Goal: Task Accomplishment & Management: Manage account settings

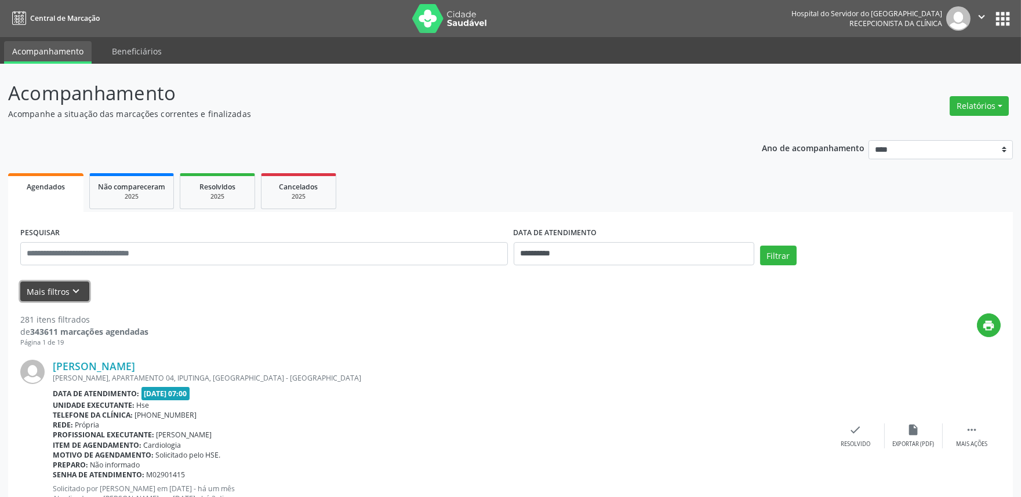
click at [35, 293] on button "Mais filtros keyboard_arrow_down" at bounding box center [54, 292] width 69 height 20
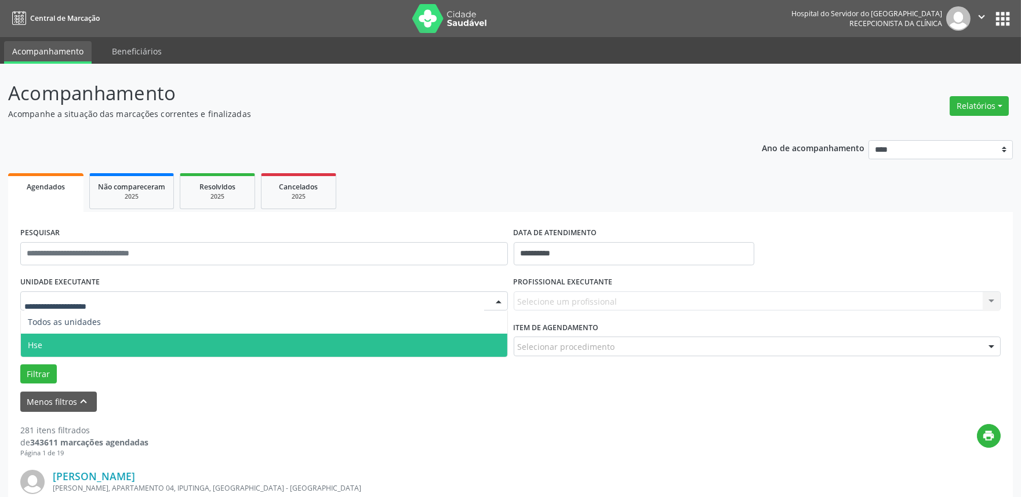
click at [71, 349] on span "Hse" at bounding box center [264, 345] width 486 height 23
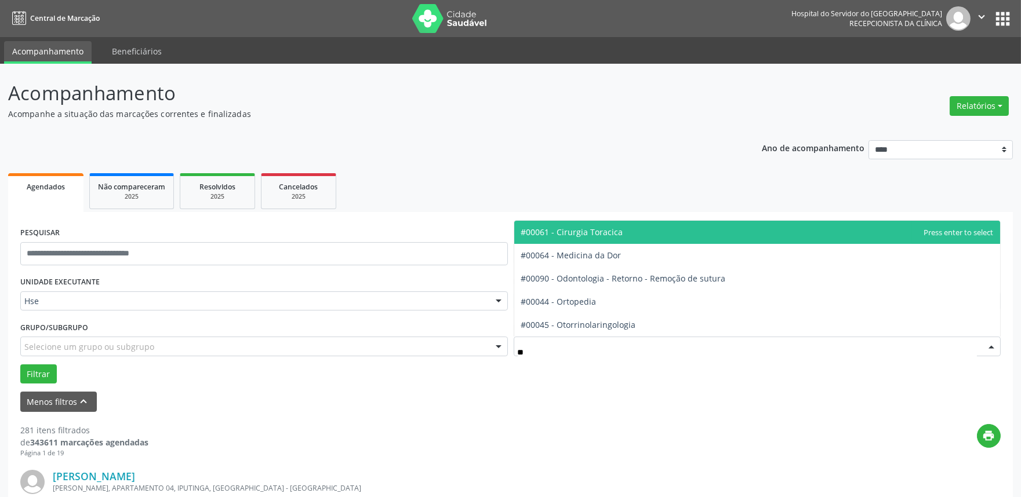
type input "***"
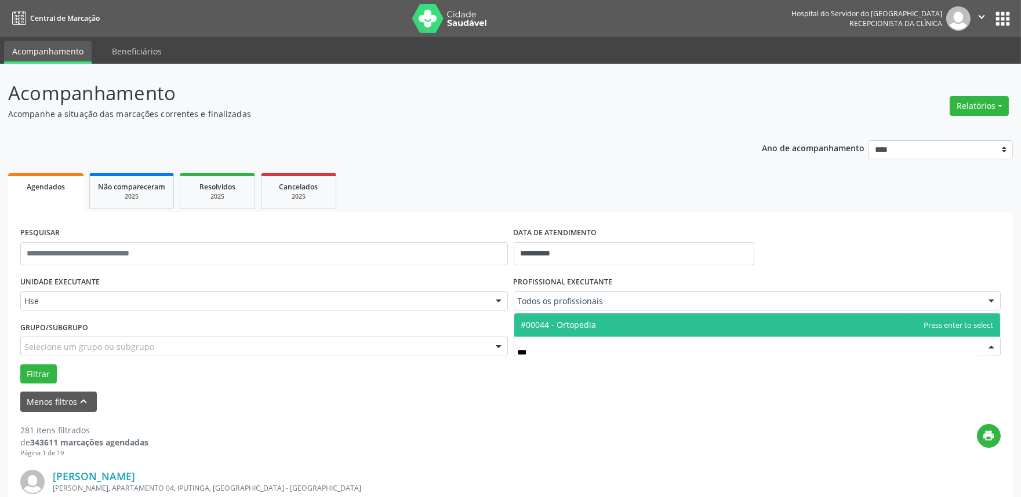
click at [593, 322] on span "#00044 - Ortopedia" at bounding box center [558, 324] width 75 height 11
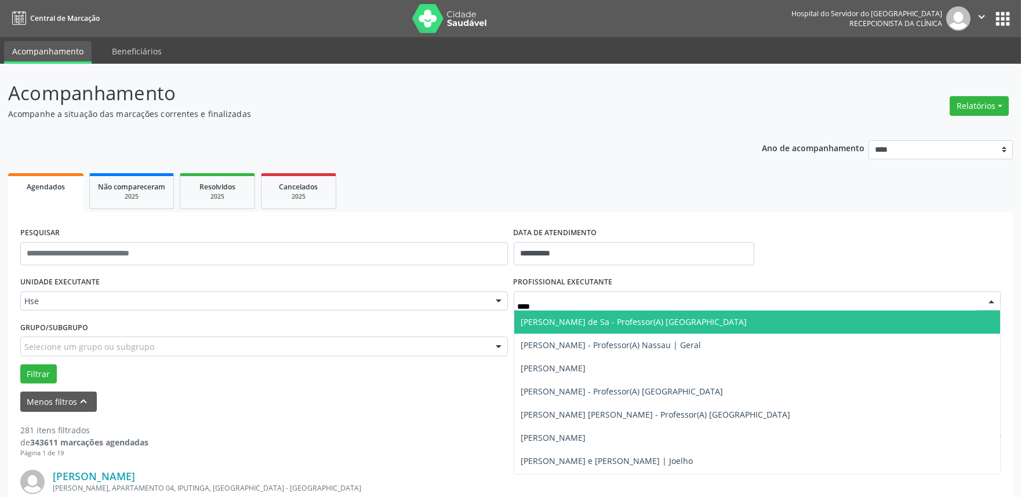
type input "*****"
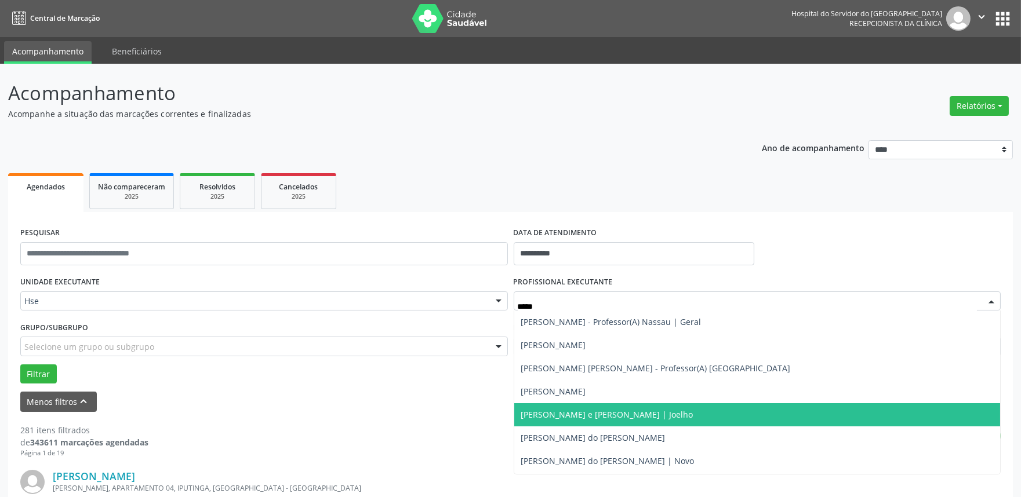
click at [575, 404] on span "[PERSON_NAME] e [PERSON_NAME] | Joelho" at bounding box center [757, 414] width 486 height 23
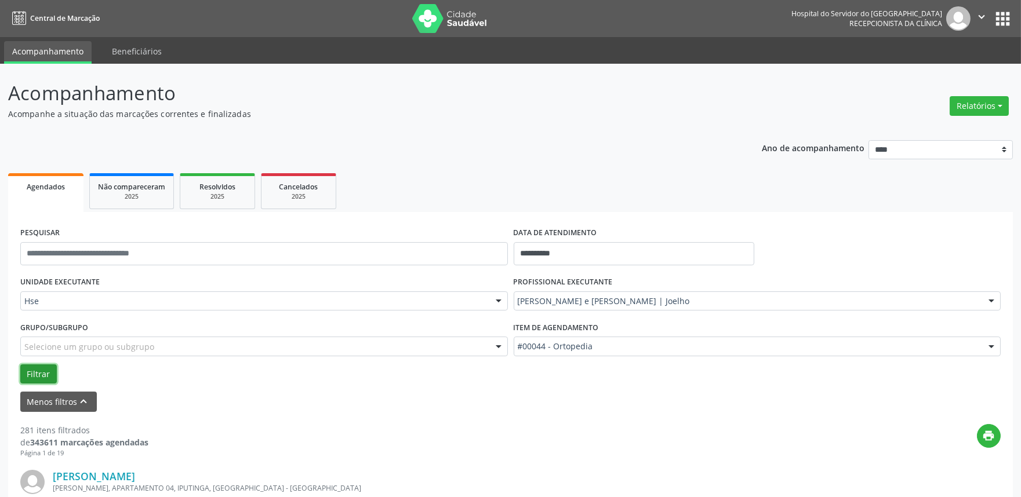
click at [55, 377] on button "Filtrar" at bounding box center [38, 375] width 37 height 20
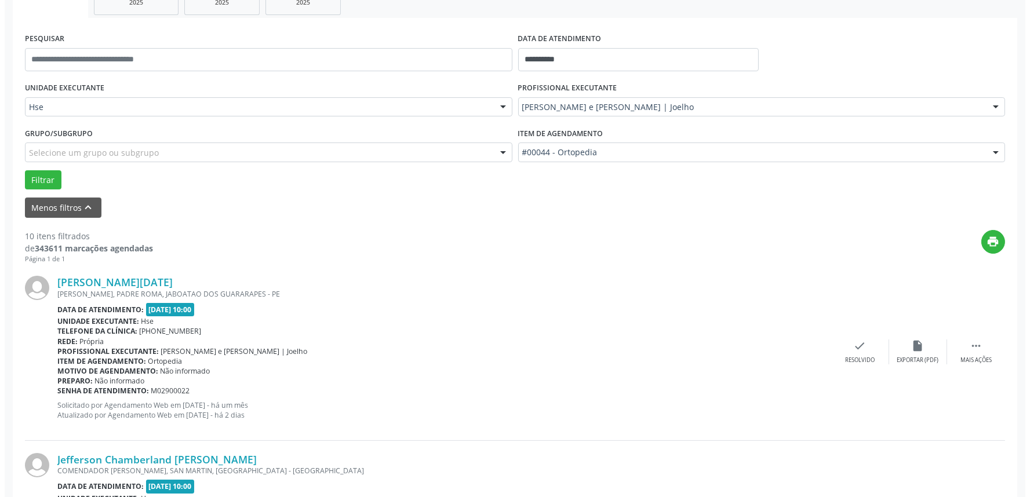
scroll to position [201, 0]
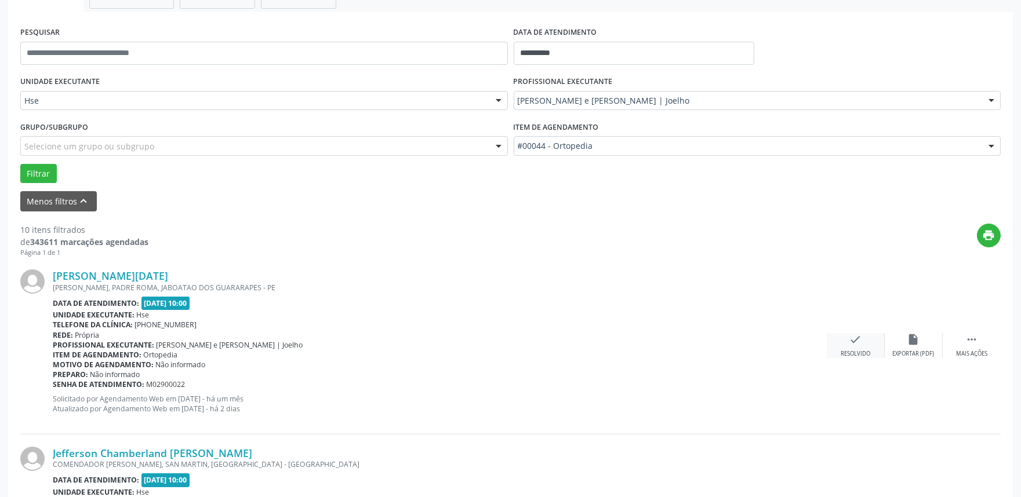
click at [876, 350] on div "check Resolvido" at bounding box center [855, 345] width 58 height 25
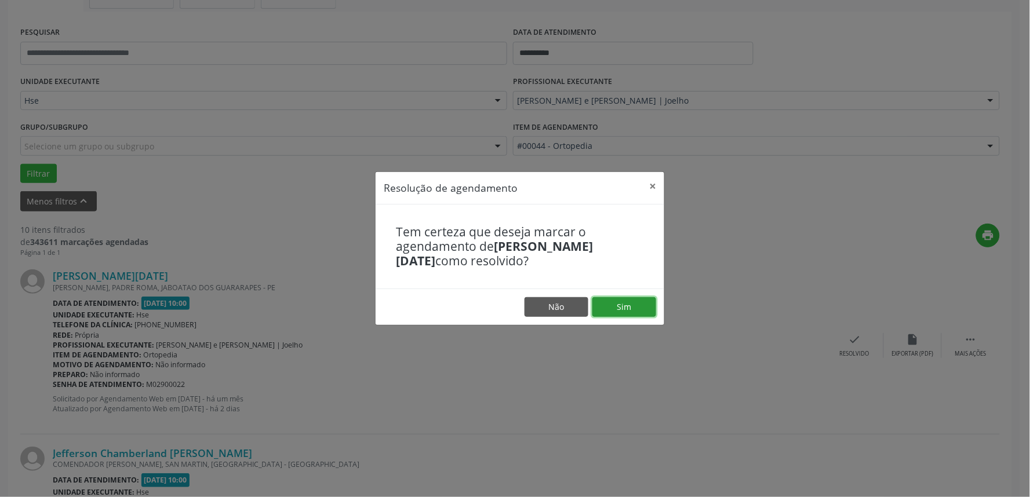
click at [615, 312] on button "Sim" at bounding box center [624, 307] width 64 height 20
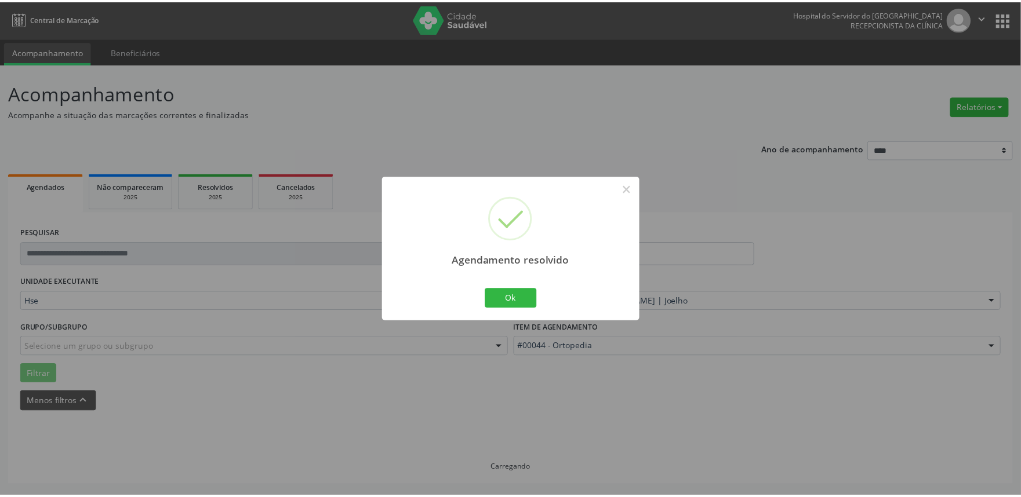
scroll to position [0, 0]
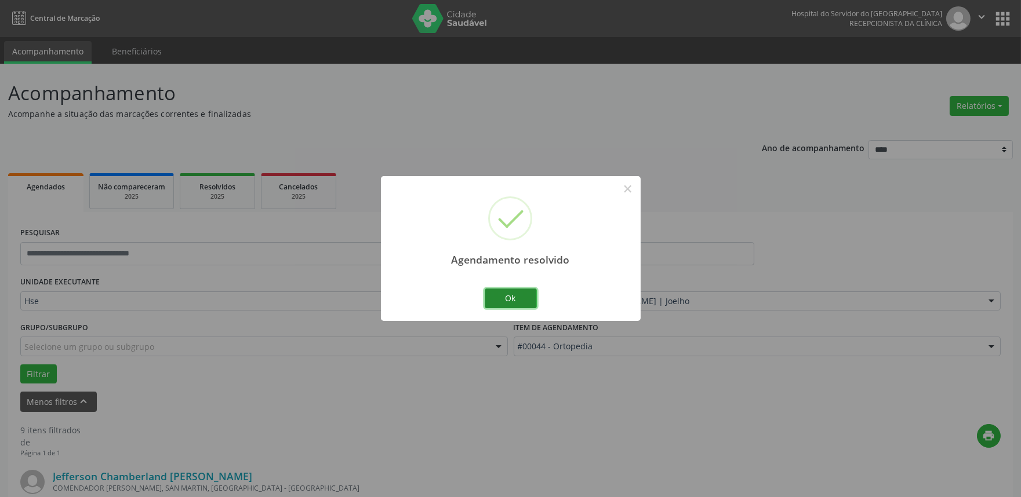
click at [522, 297] on button "Ok" at bounding box center [511, 299] width 52 height 20
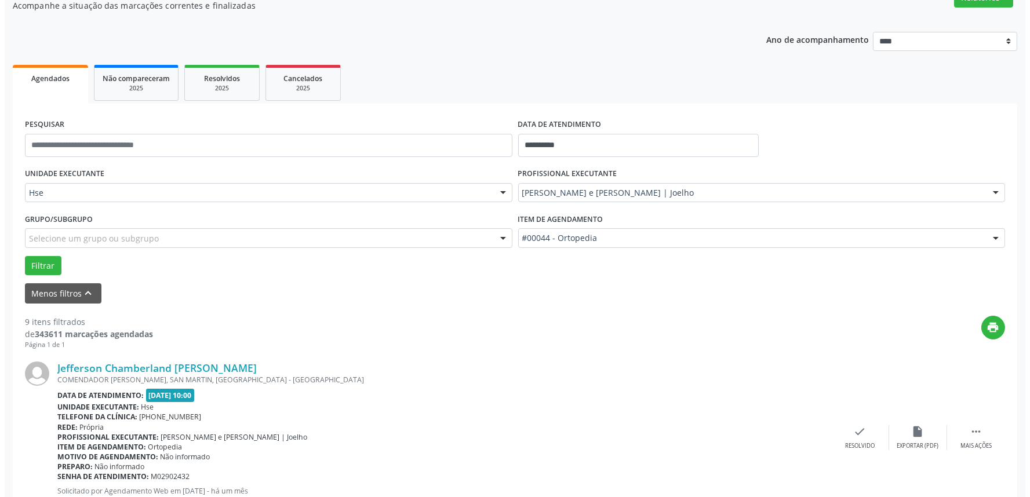
scroll to position [193, 0]
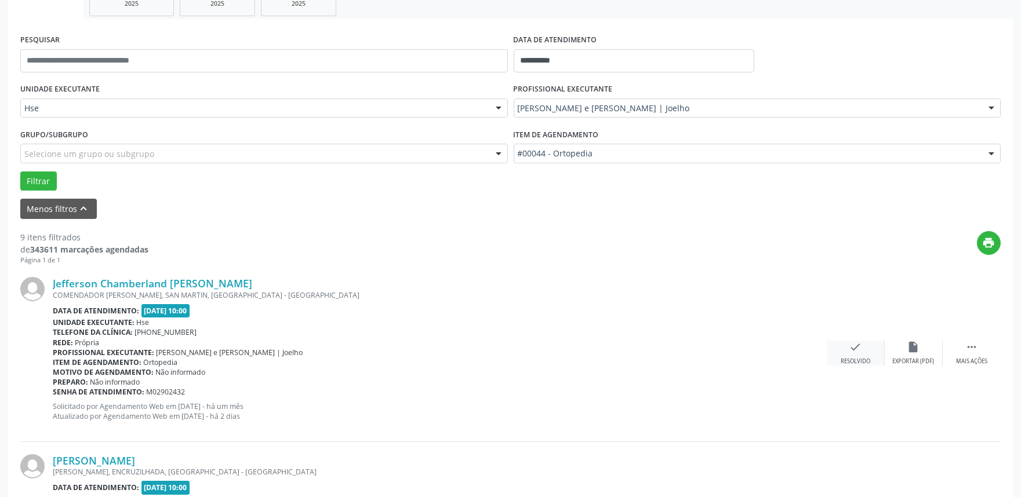
click at [835, 355] on div "check Resolvido" at bounding box center [855, 353] width 58 height 25
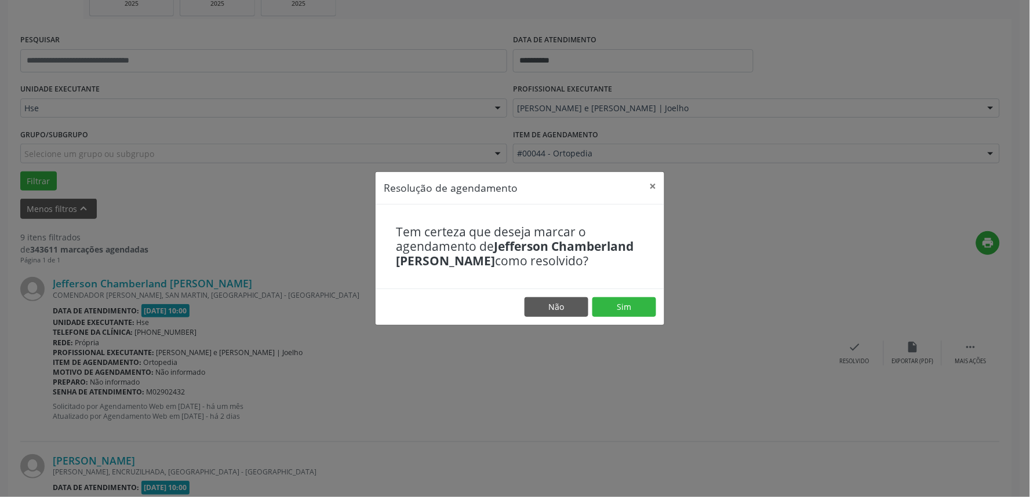
click at [626, 291] on footer "Não Sim" at bounding box center [520, 307] width 289 height 37
click at [613, 310] on button "Sim" at bounding box center [624, 307] width 64 height 20
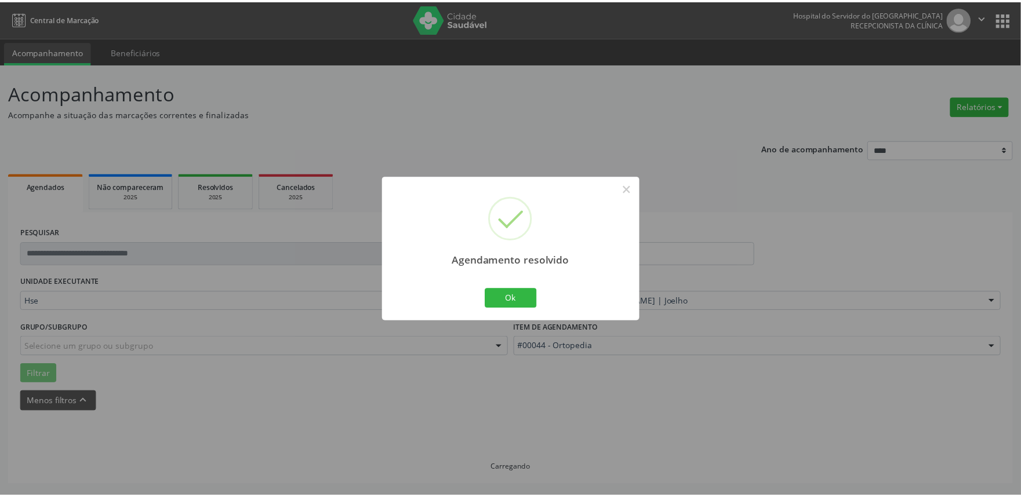
scroll to position [0, 0]
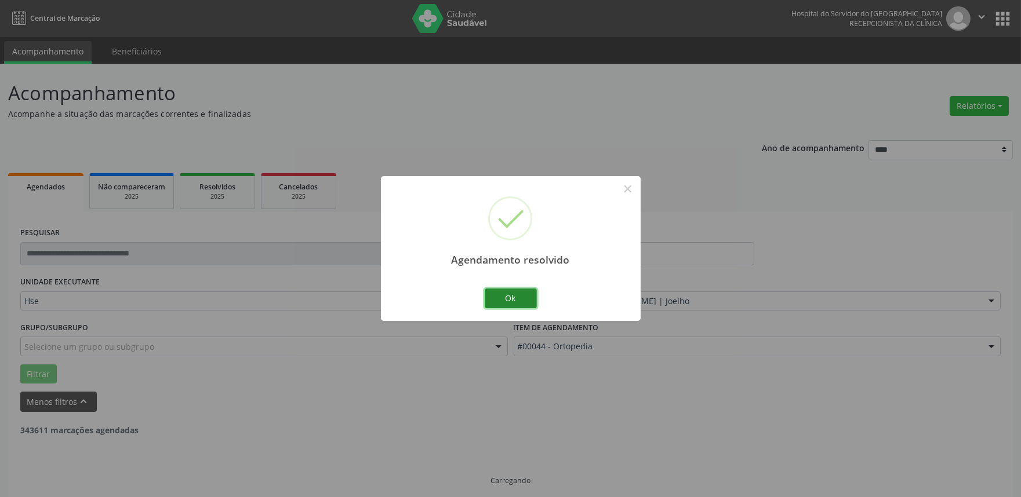
click at [523, 300] on button "Ok" at bounding box center [511, 299] width 52 height 20
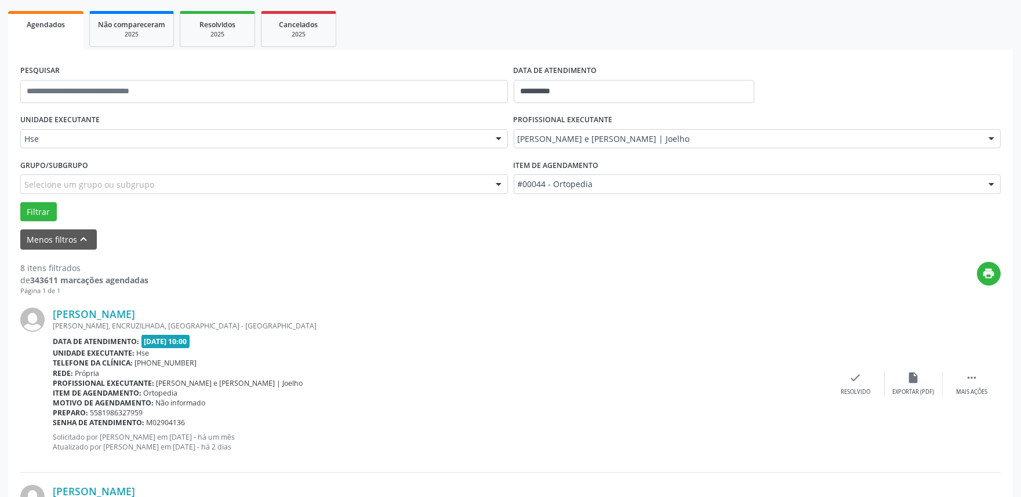
scroll to position [193, 0]
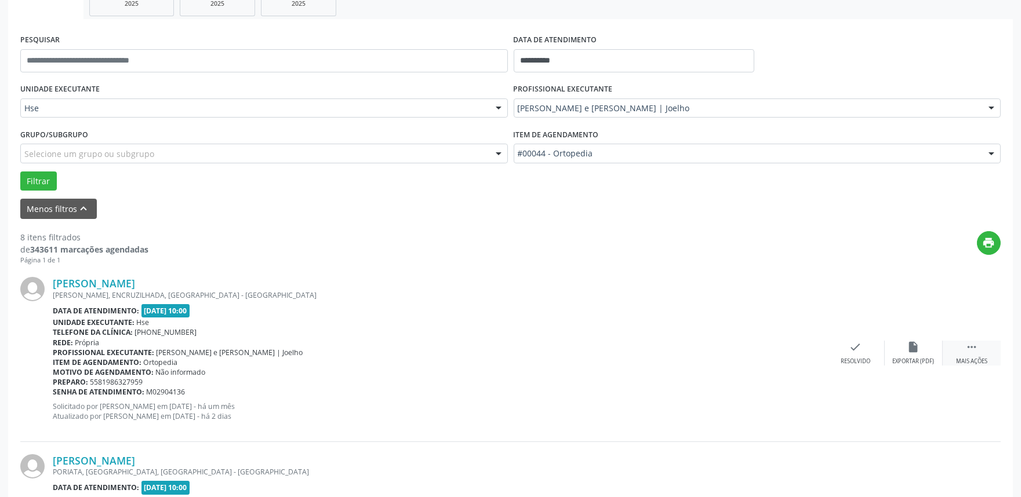
click at [970, 341] on icon "" at bounding box center [971, 347] width 13 height 13
click at [913, 341] on icon "alarm_off" at bounding box center [913, 347] width 13 height 13
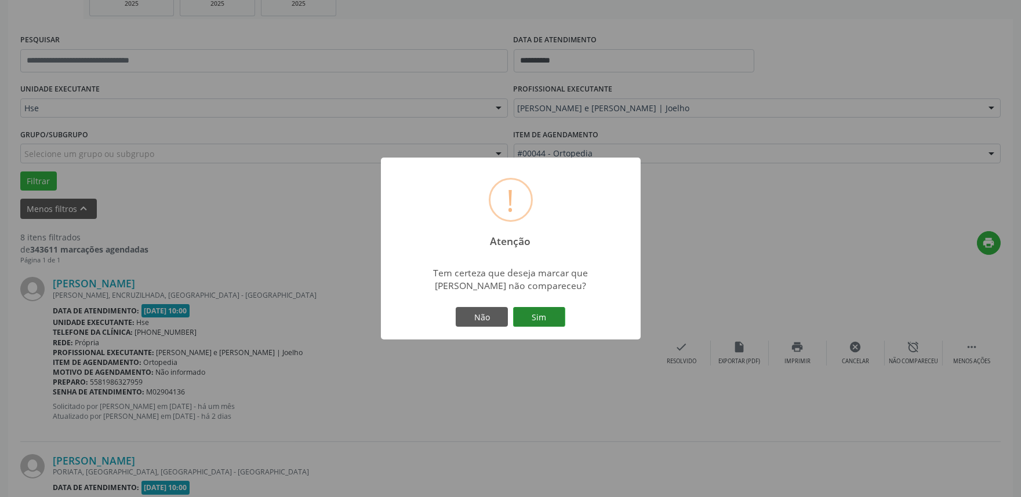
click at [531, 319] on button "Sim" at bounding box center [539, 317] width 52 height 20
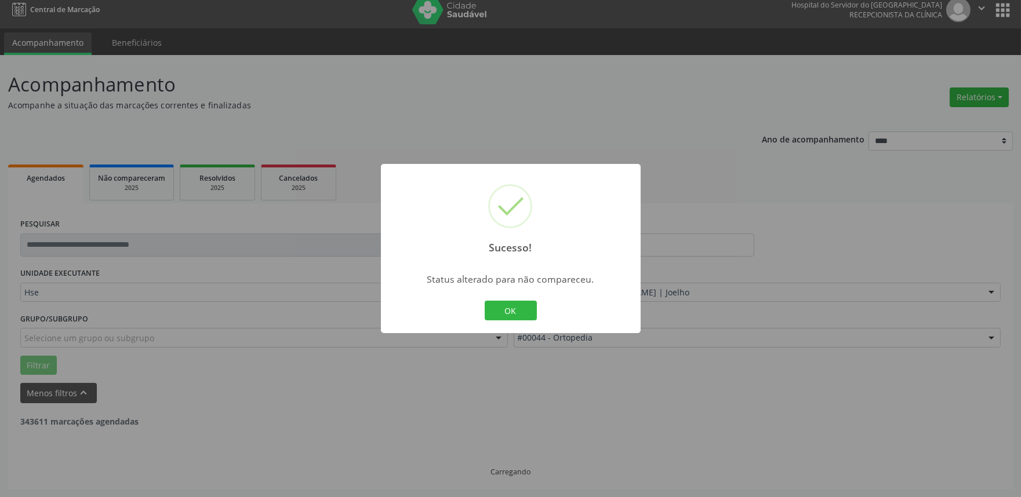
scroll to position [8, 0]
click at [522, 316] on button "OK" at bounding box center [511, 311] width 52 height 20
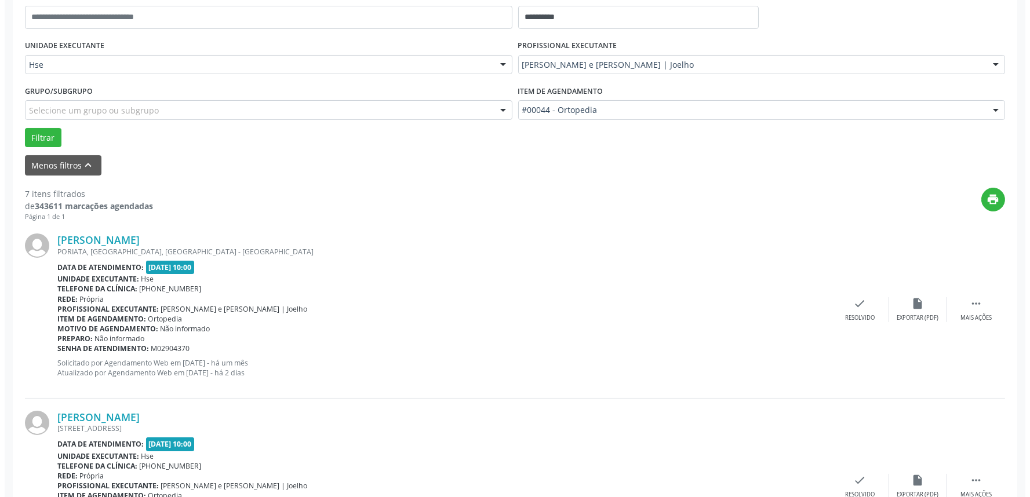
scroll to position [257, 0]
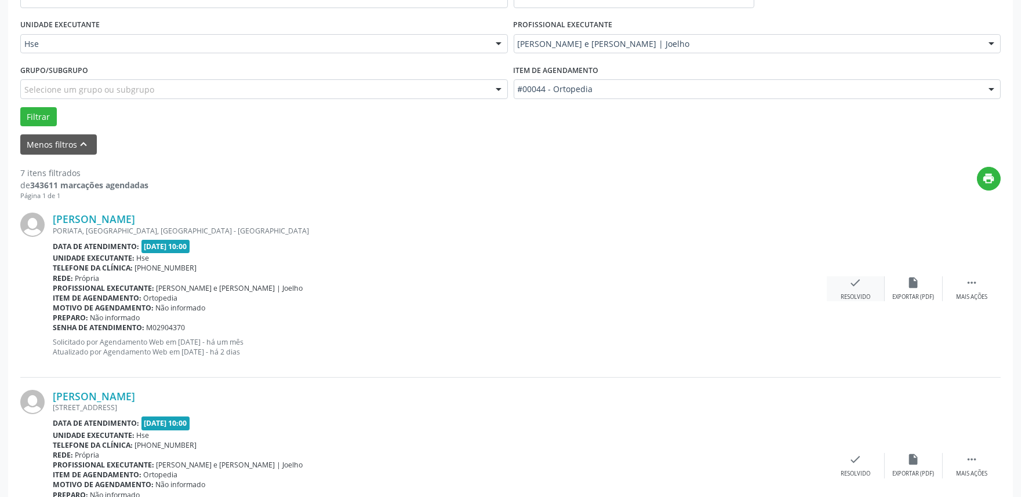
click at [868, 285] on div "check Resolvido" at bounding box center [855, 288] width 58 height 25
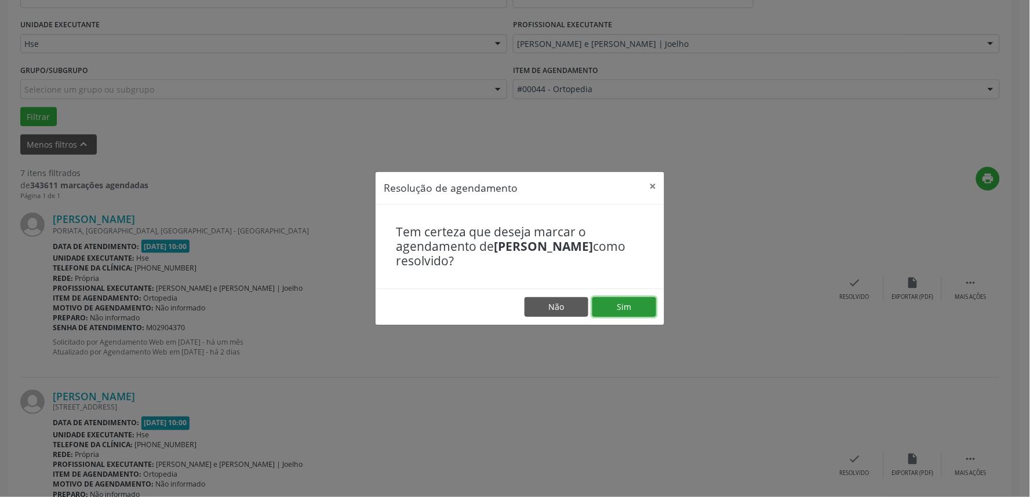
click at [616, 308] on button "Sim" at bounding box center [624, 307] width 64 height 20
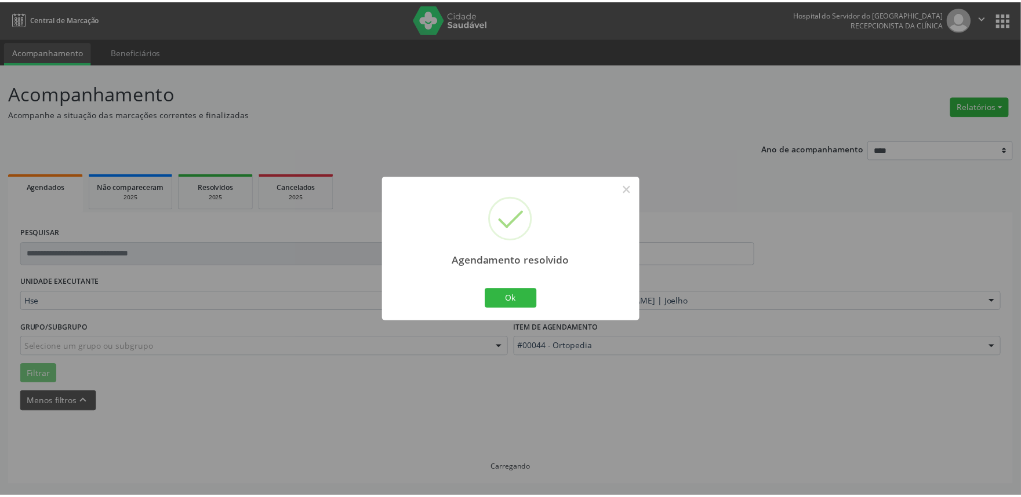
scroll to position [0, 0]
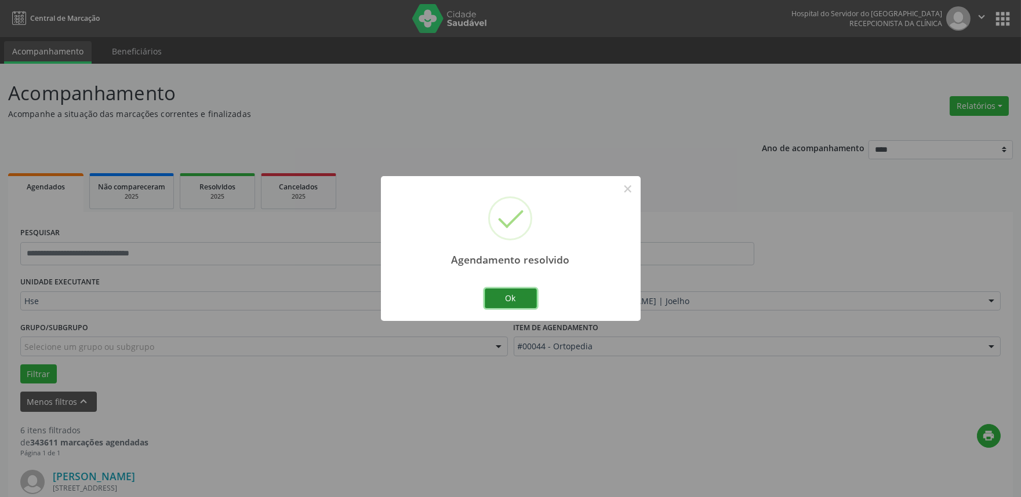
click at [507, 304] on button "Ok" at bounding box center [511, 299] width 52 height 20
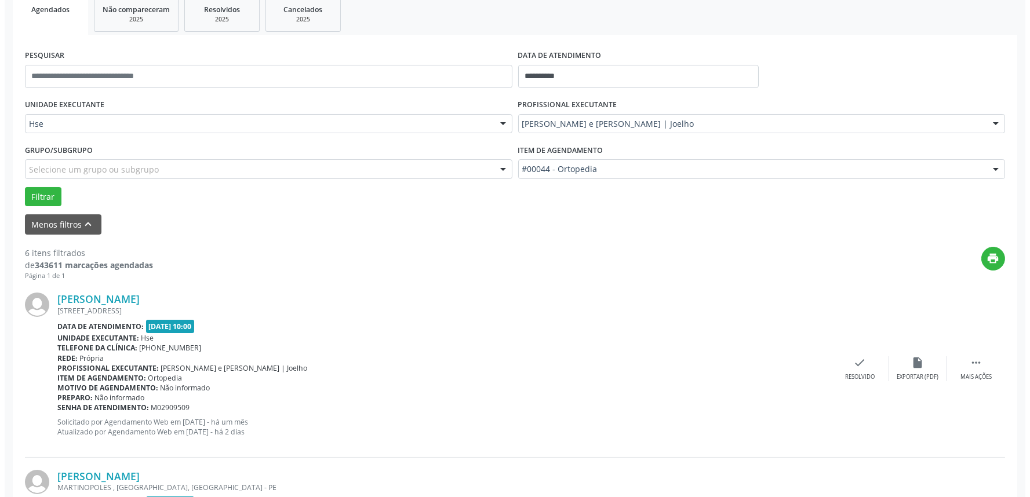
scroll to position [193, 0]
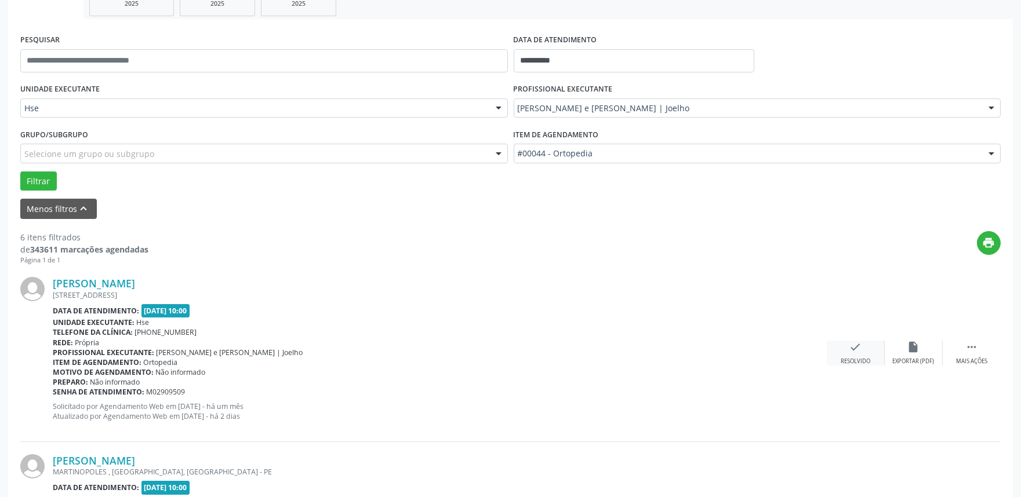
click at [850, 346] on icon "check" at bounding box center [855, 347] width 13 height 13
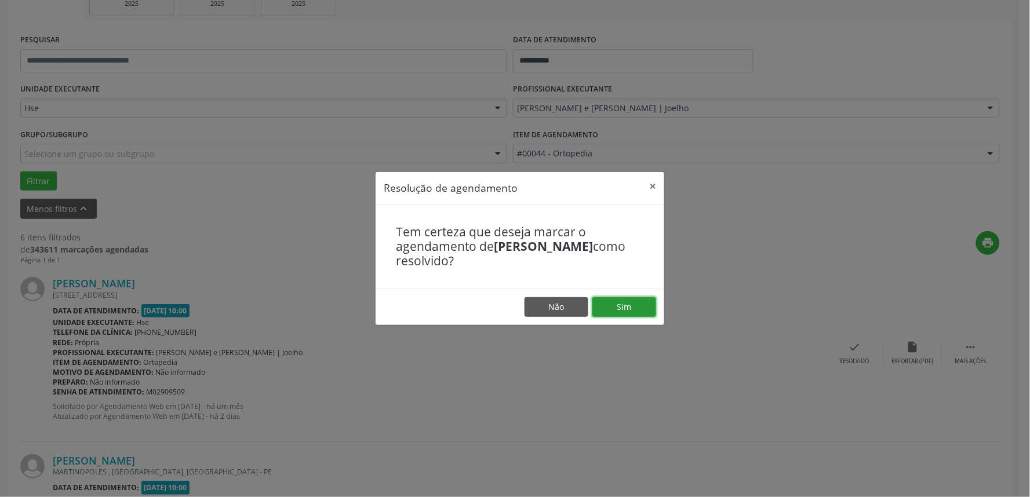
click at [602, 304] on button "Sim" at bounding box center [624, 307] width 64 height 20
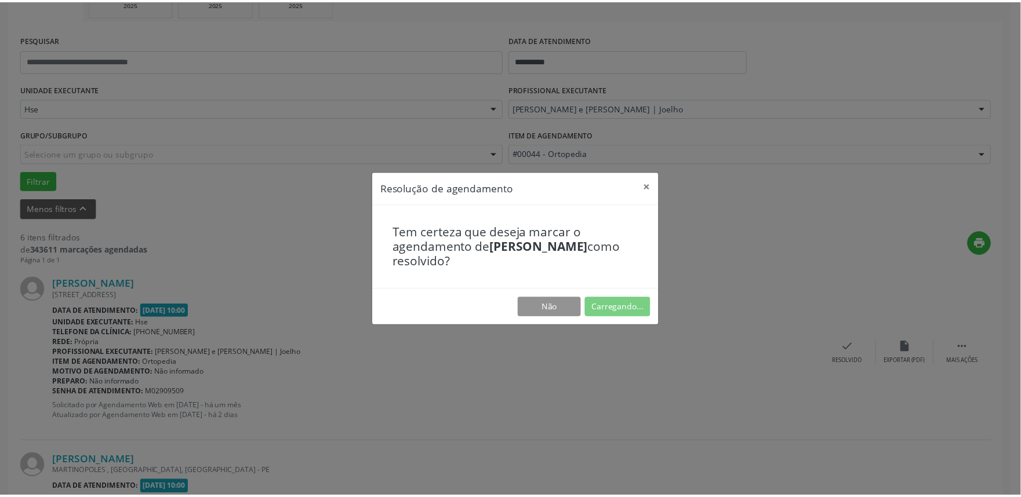
scroll to position [0, 0]
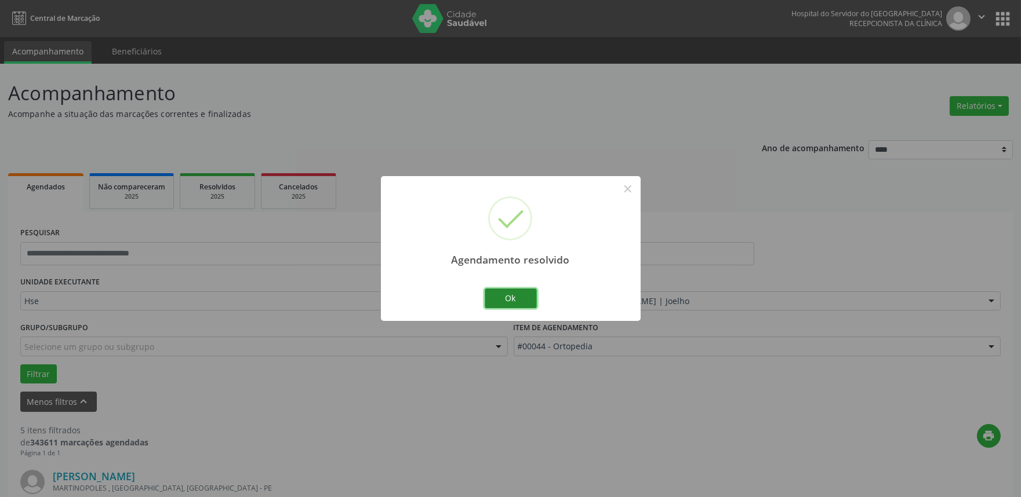
click at [504, 300] on button "Ok" at bounding box center [511, 299] width 52 height 20
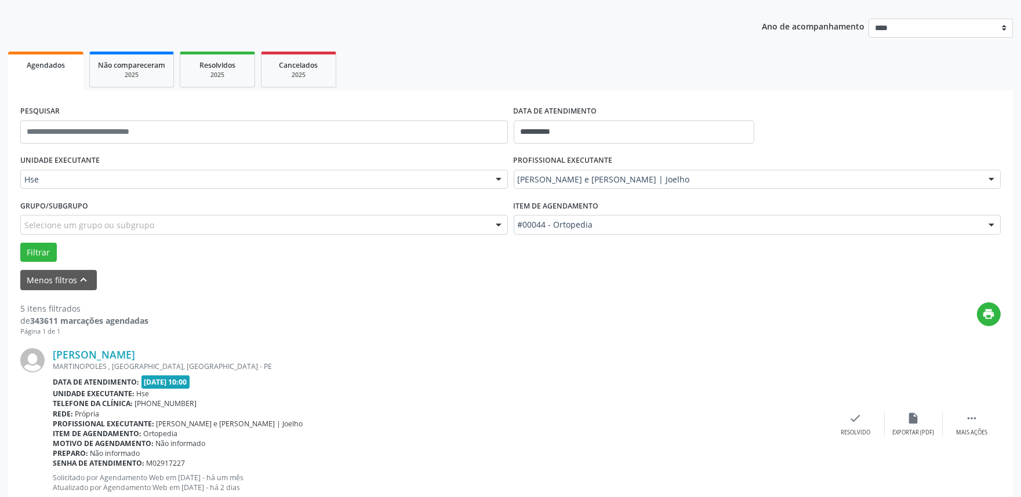
scroll to position [257, 0]
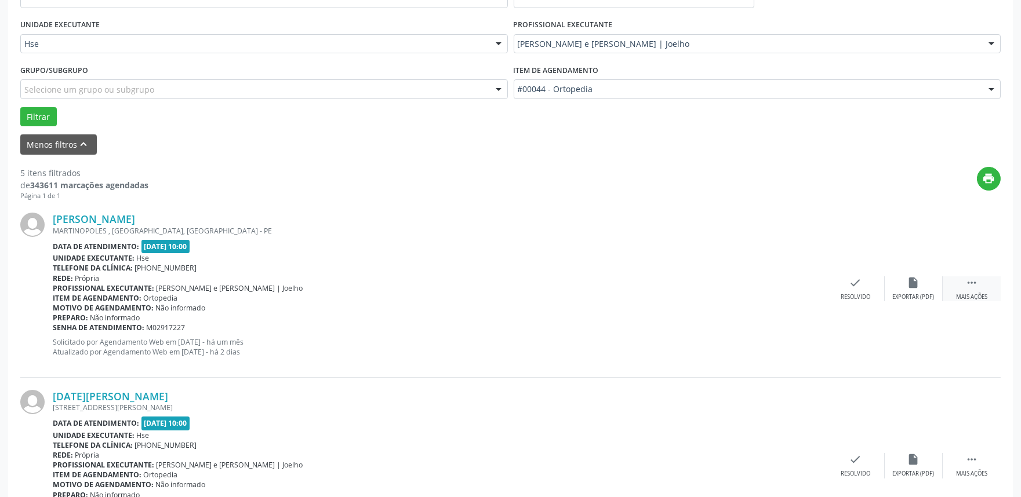
click at [960, 282] on div " Mais ações" at bounding box center [971, 288] width 58 height 25
click at [899, 285] on div "alarm_off Não compareceu" at bounding box center [913, 288] width 58 height 25
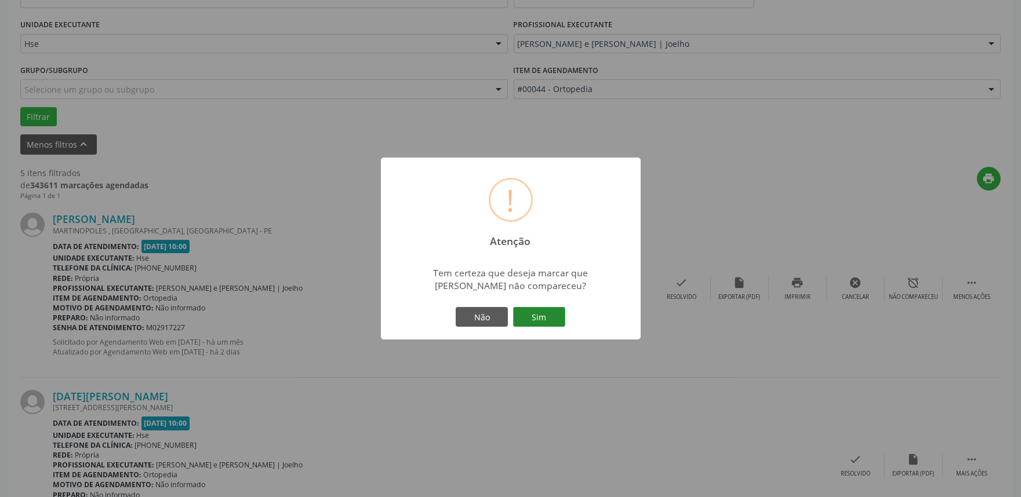
click at [560, 316] on button "Sim" at bounding box center [539, 317] width 52 height 20
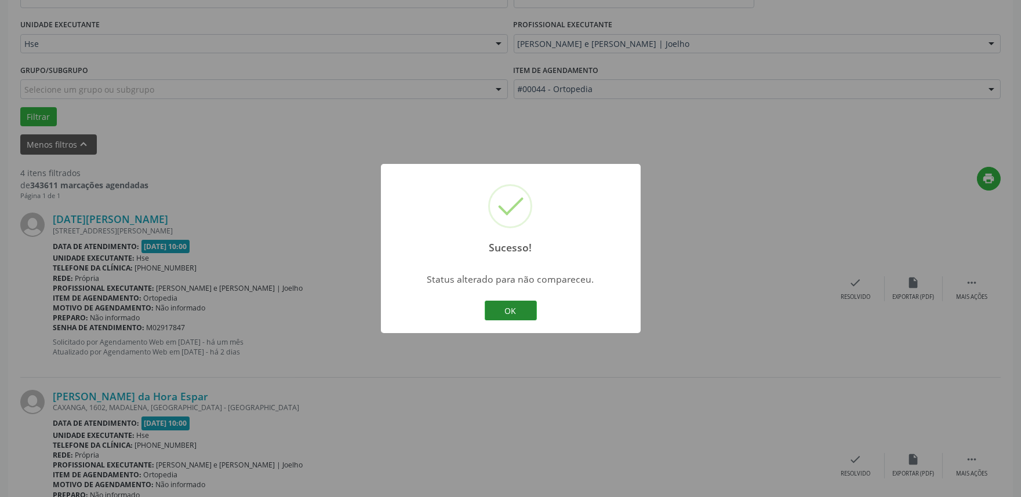
click at [489, 310] on button "OK" at bounding box center [511, 311] width 52 height 20
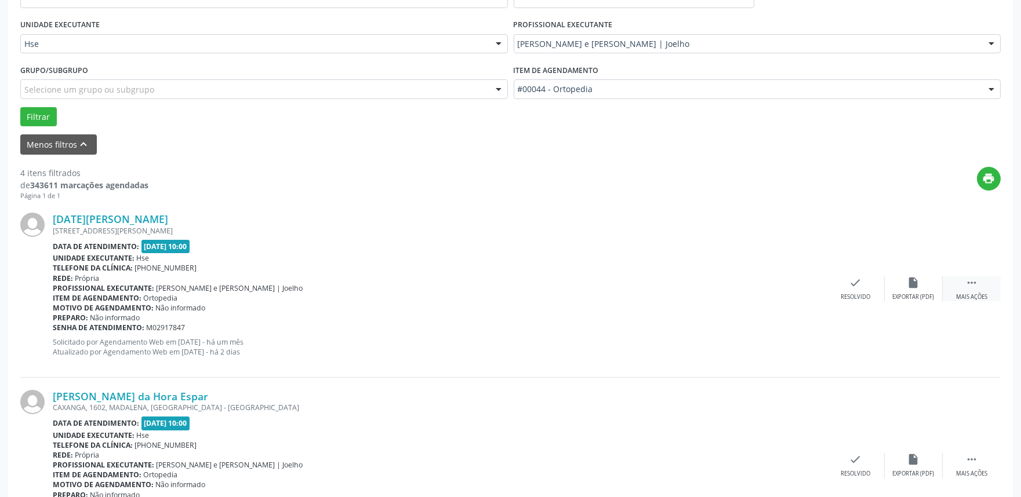
click at [984, 287] on div " Mais ações" at bounding box center [971, 288] width 58 height 25
click at [906, 293] on div "Não compareceu" at bounding box center [912, 297] width 49 height 8
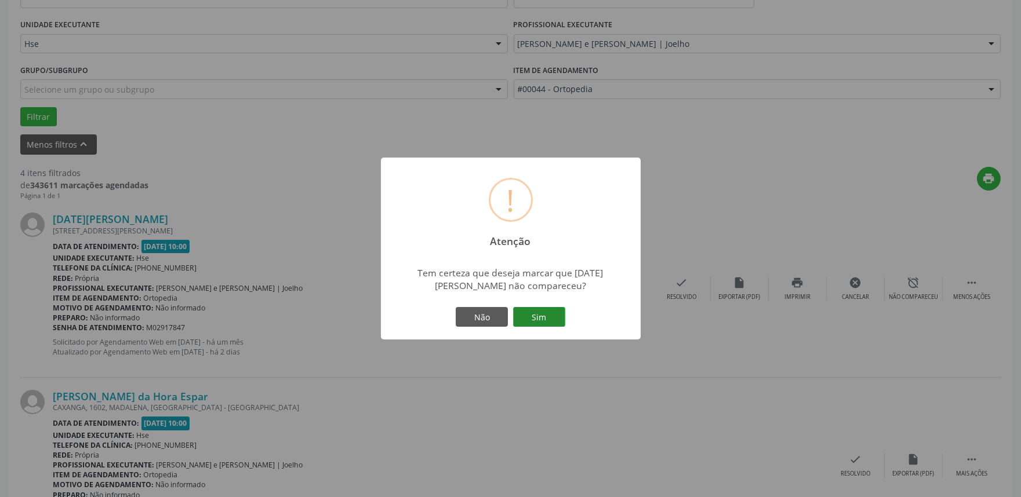
click at [549, 320] on button "Sim" at bounding box center [539, 317] width 52 height 20
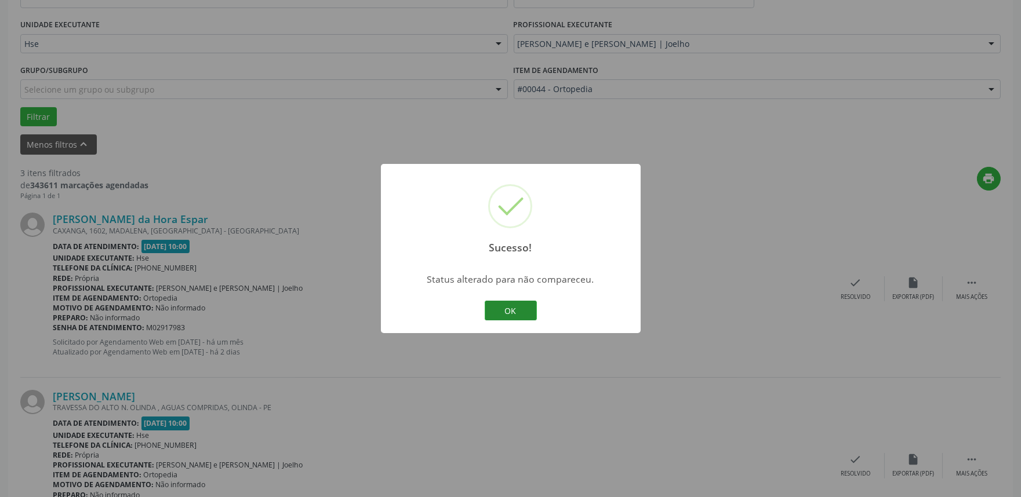
click at [516, 312] on button "OK" at bounding box center [511, 311] width 52 height 20
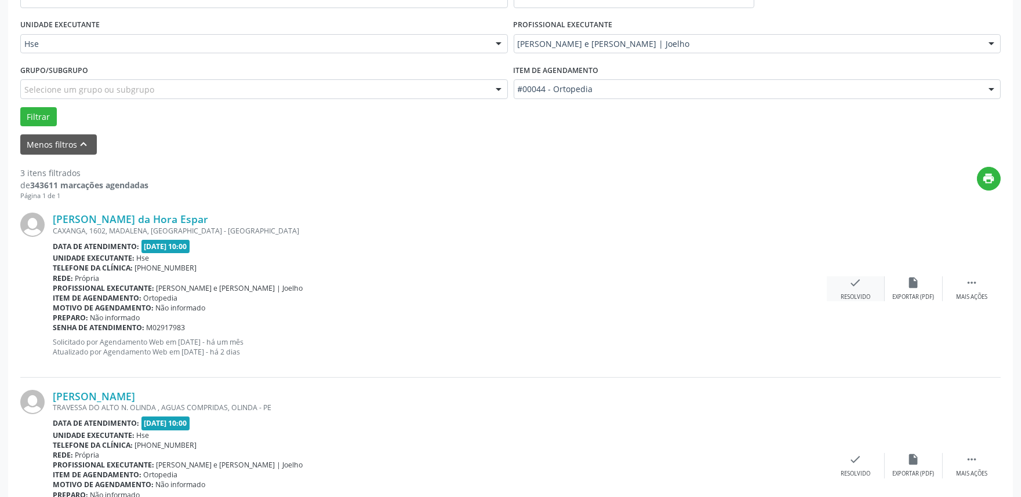
click at [861, 280] on icon "check" at bounding box center [855, 282] width 13 height 13
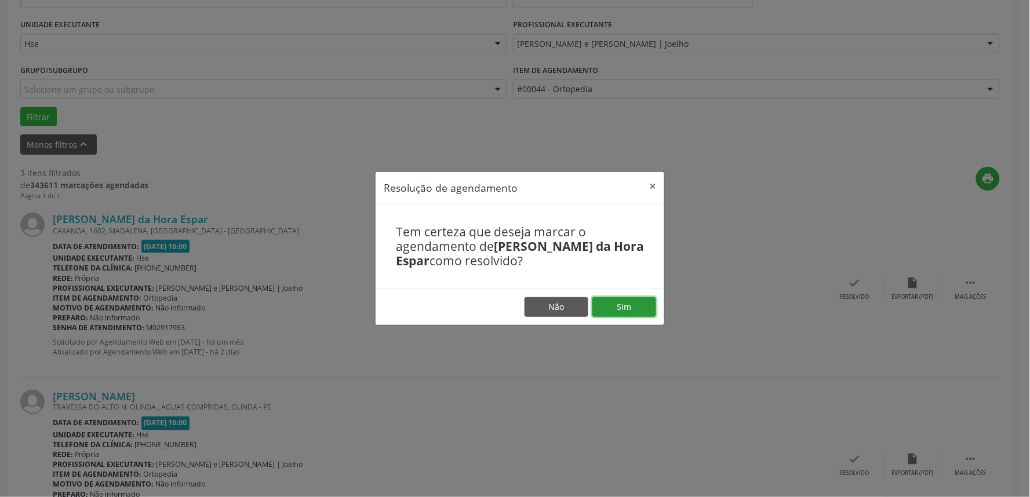
click at [614, 309] on button "Sim" at bounding box center [624, 307] width 64 height 20
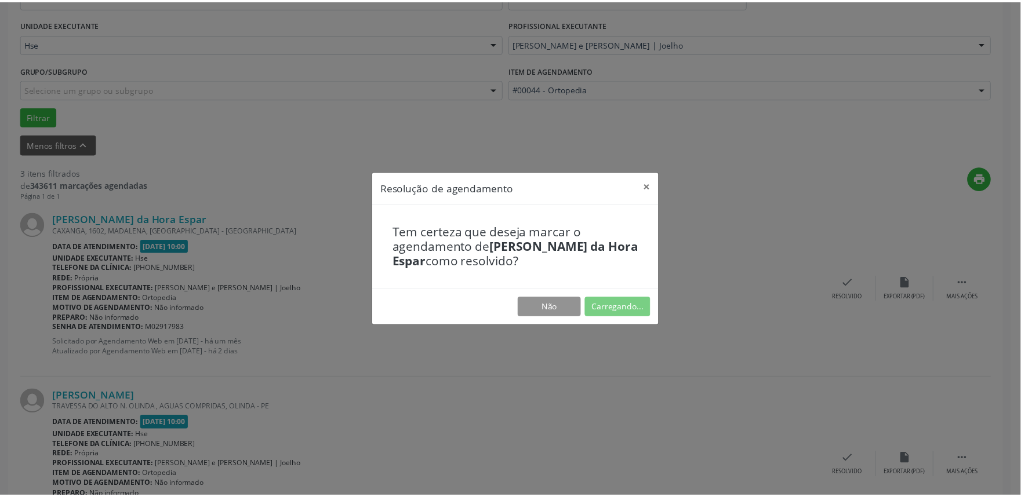
scroll to position [0, 0]
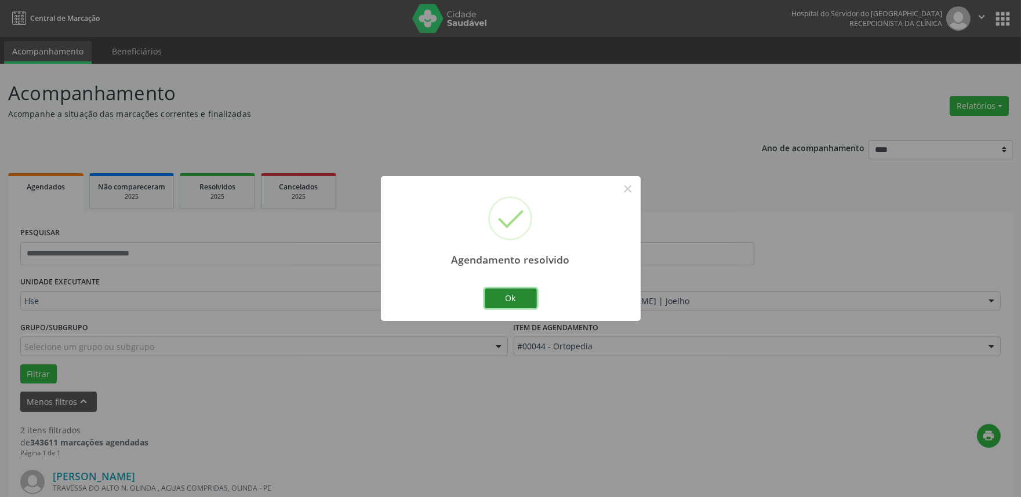
click at [511, 296] on button "Ok" at bounding box center [511, 299] width 52 height 20
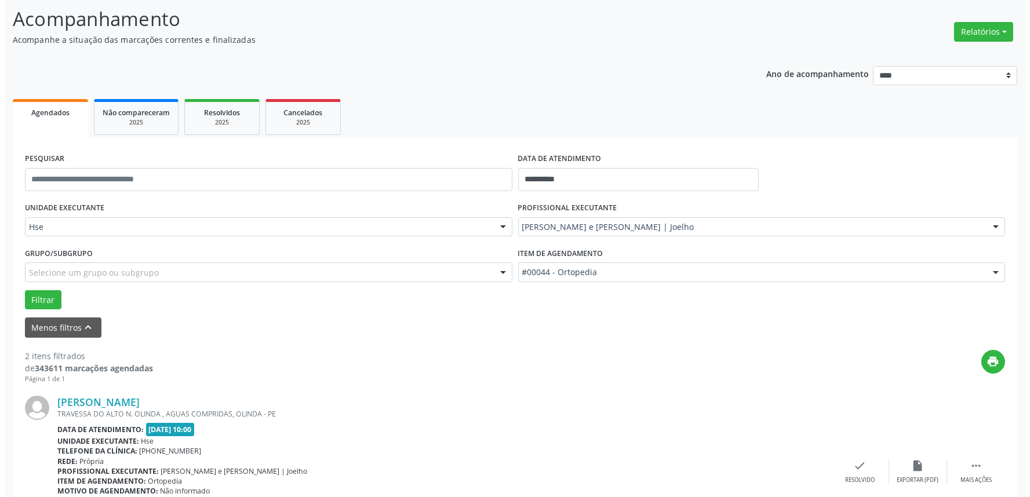
scroll to position [193, 0]
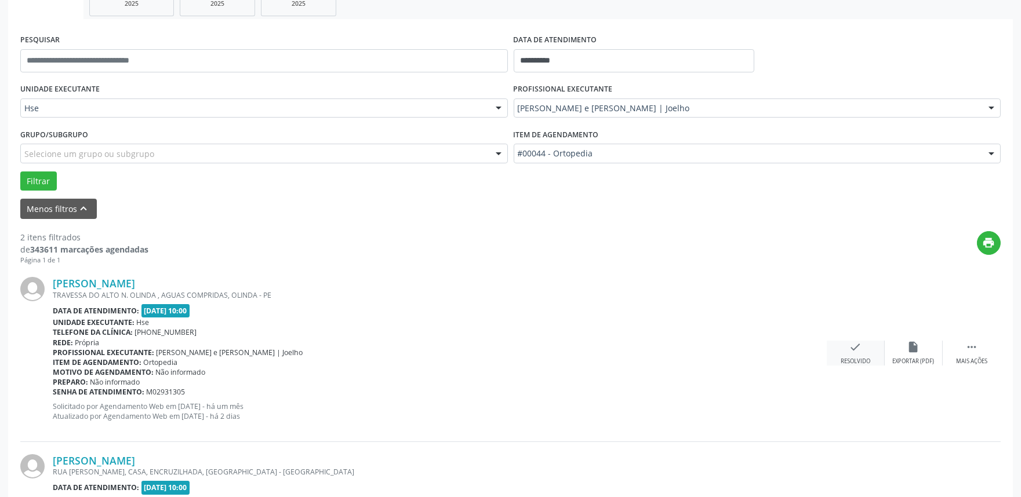
click at [872, 364] on div "check Resolvido" at bounding box center [855, 353] width 58 height 25
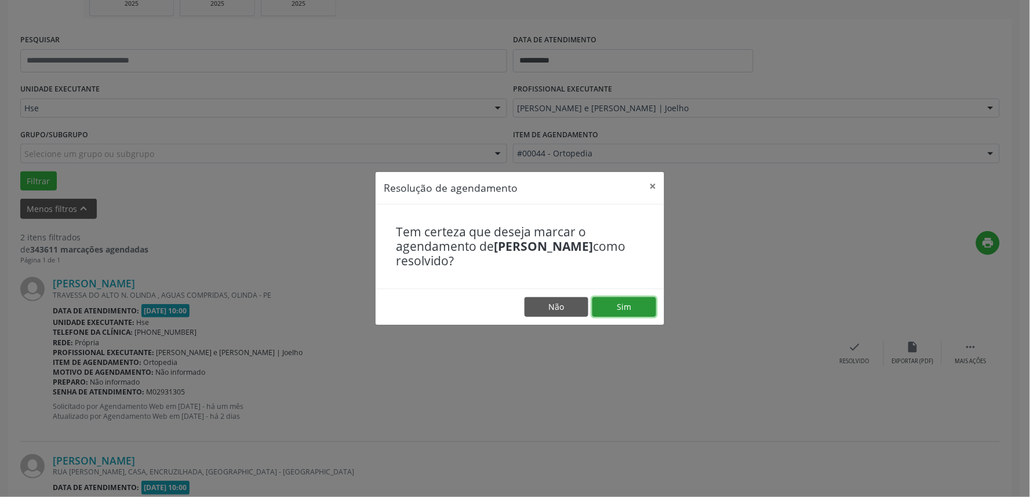
click at [622, 304] on button "Sim" at bounding box center [624, 307] width 64 height 20
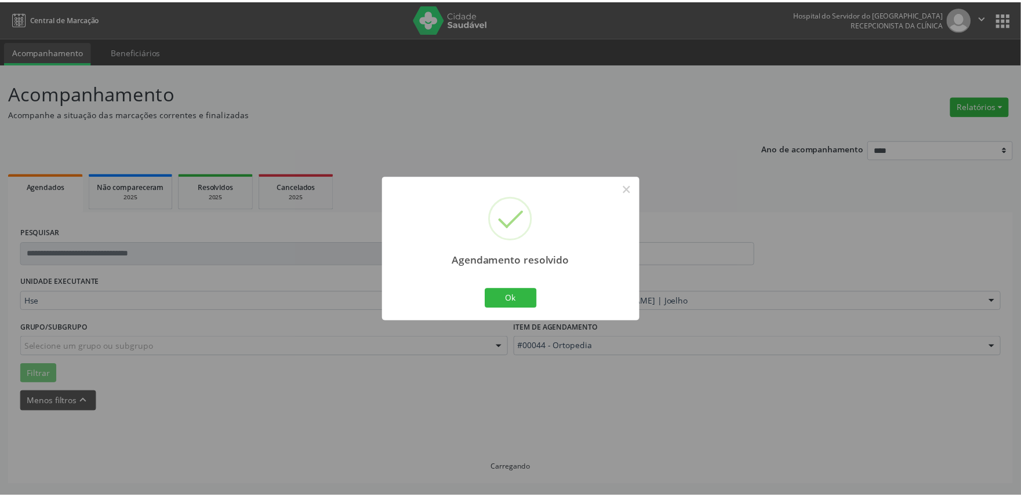
scroll to position [0, 0]
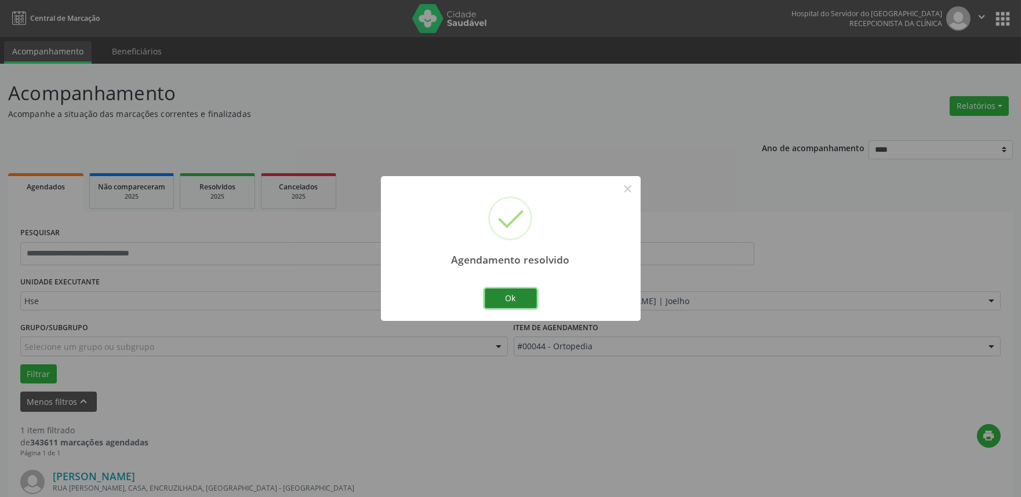
click at [495, 308] on button "Ok" at bounding box center [511, 299] width 52 height 20
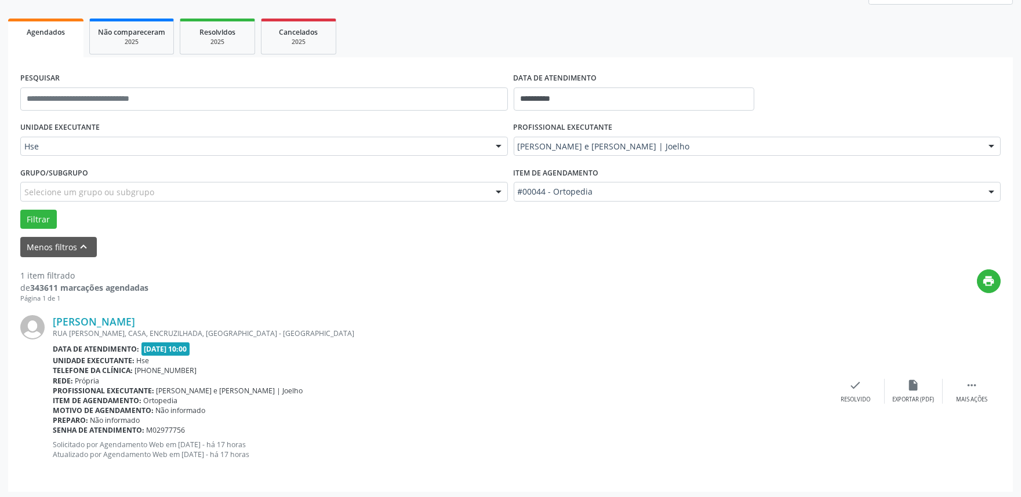
scroll to position [156, 0]
click at [965, 389] on icon "" at bounding box center [971, 383] width 13 height 13
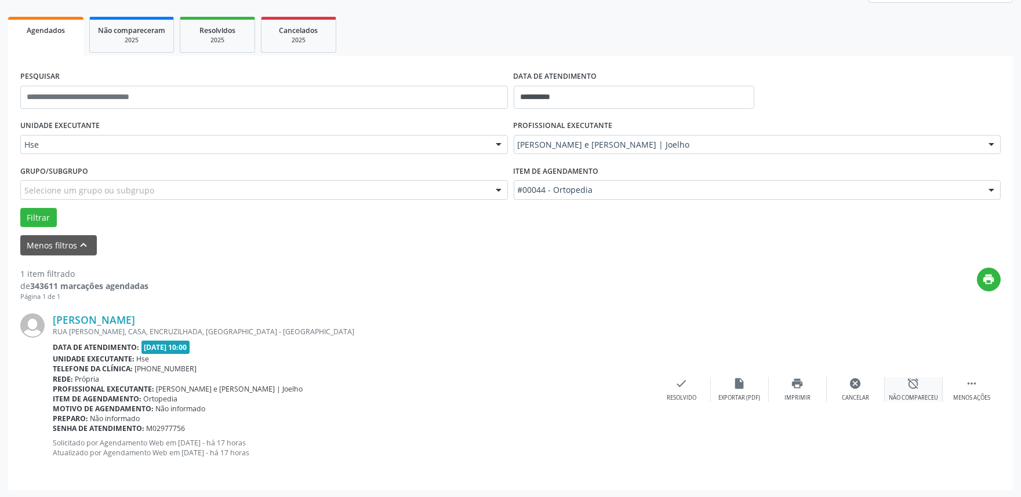
click at [896, 389] on div "alarm_off Não compareceu" at bounding box center [913, 389] width 58 height 25
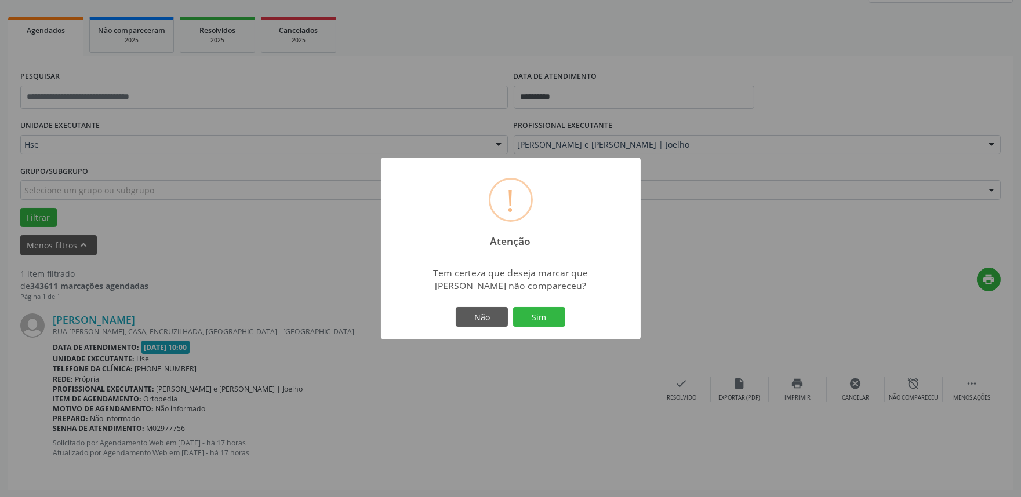
drag, startPoint x: 545, startPoint y: 298, endPoint x: 541, endPoint y: 327, distance: 28.6
click at [541, 327] on div "! Atenção × Tem certeza que deseja marcar que [PERSON_NAME] não compareceu? Não…" at bounding box center [511, 249] width 260 height 182
click at [541, 327] on div "Não Sim" at bounding box center [510, 317] width 115 height 24
click at [541, 325] on button "Sim" at bounding box center [539, 317] width 52 height 20
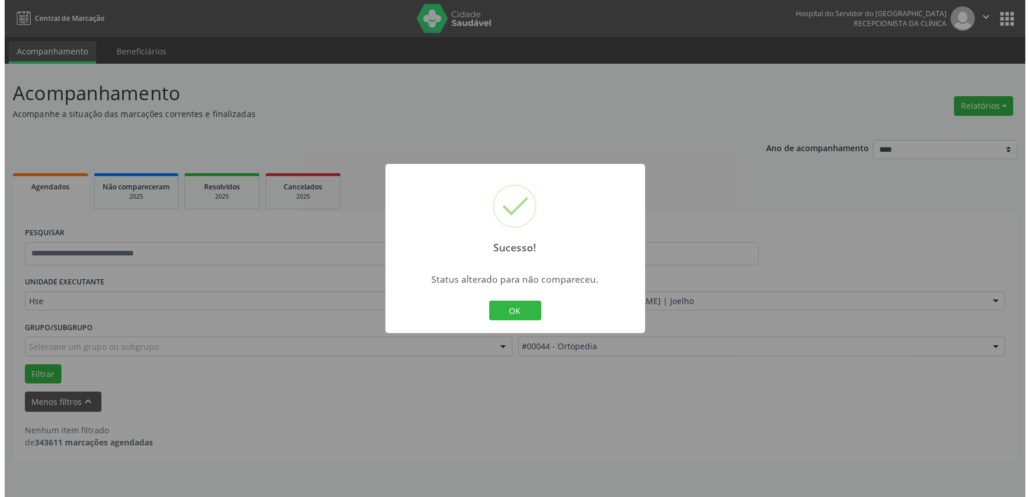
scroll to position [0, 0]
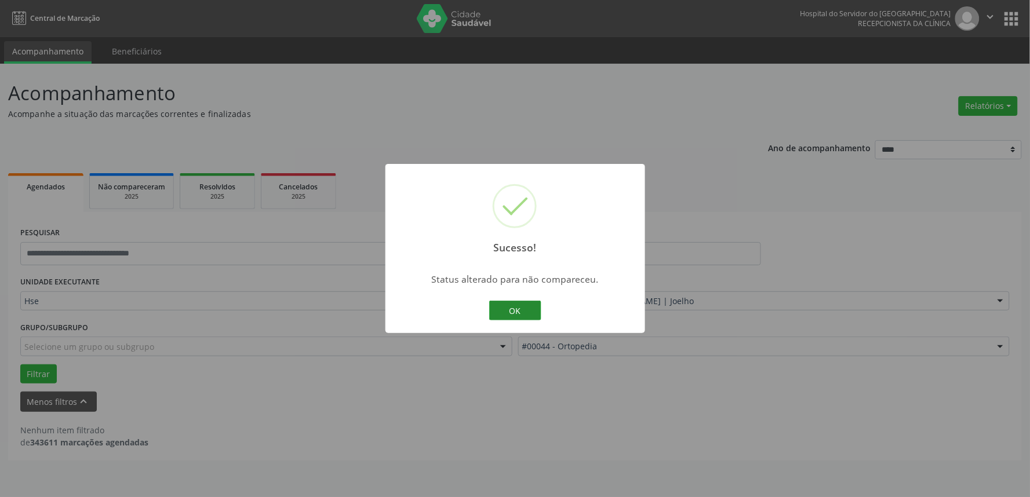
click at [541, 312] on button "OK" at bounding box center [515, 311] width 52 height 20
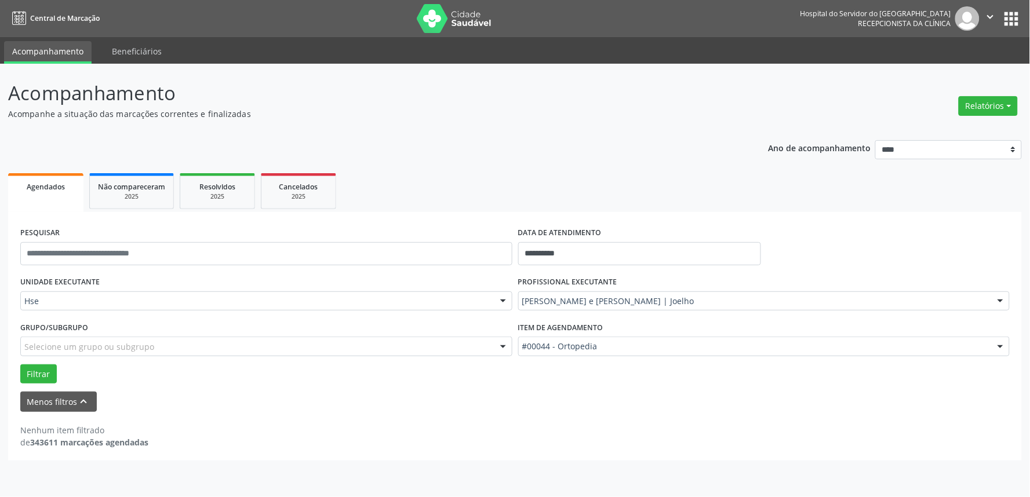
drag, startPoint x: 644, startPoint y: 282, endPoint x: 643, endPoint y: 294, distance: 11.6
click at [643, 283] on div "PROFISSIONAL EXECUTANTE [PERSON_NAME] e [PERSON_NAME] | [PERSON_NAME] Todos os …" at bounding box center [764, 296] width 498 height 45
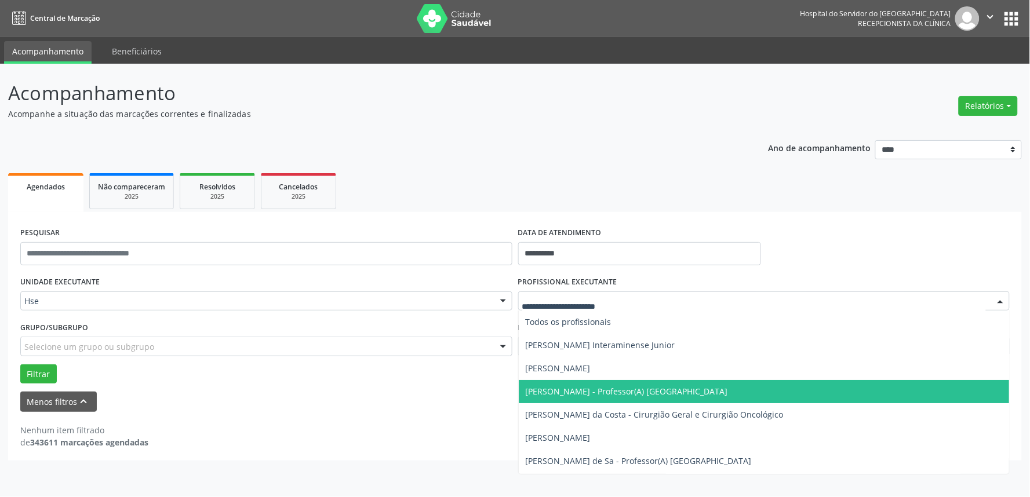
click at [643, 294] on div at bounding box center [764, 302] width 492 height 20
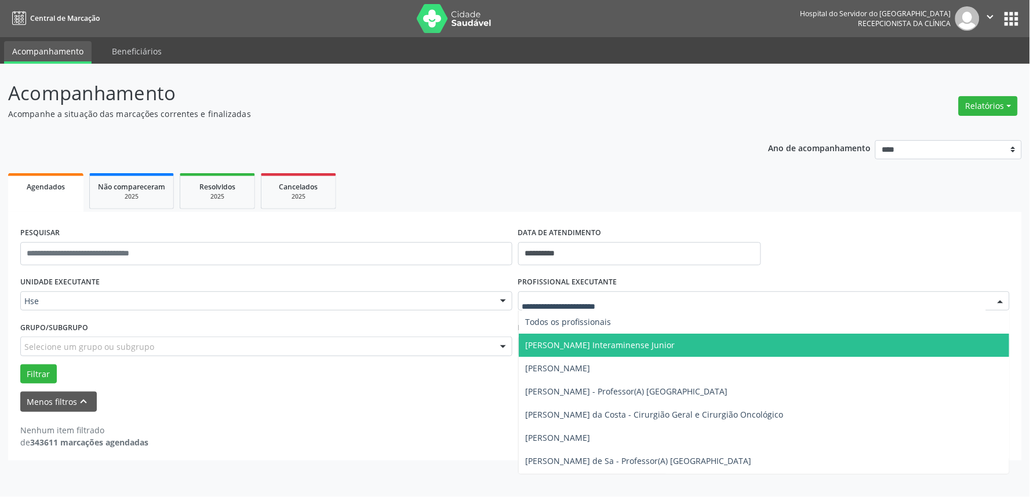
scroll to position [64, 0]
